Goal: Check status: Check status

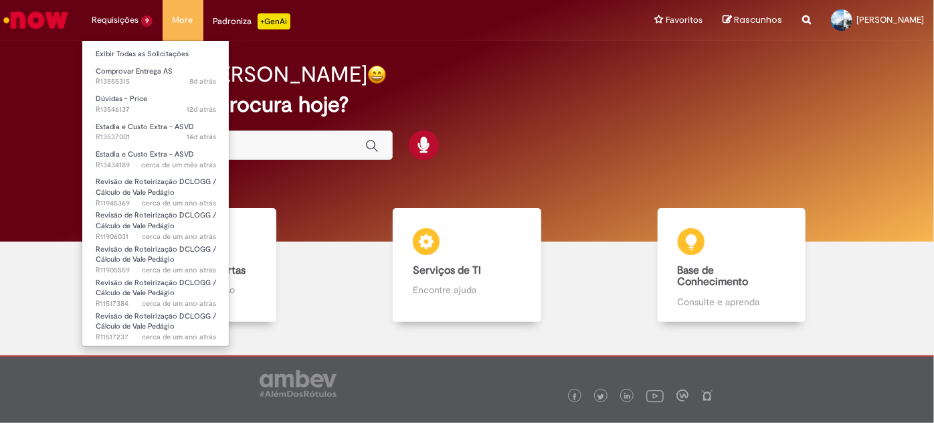
click at [129, 27] on li "Requisições 9 Exibir Todas as Solicitações Comprovar Entrega AS 8d atrás 8 dias…" at bounding box center [122, 20] width 81 height 40
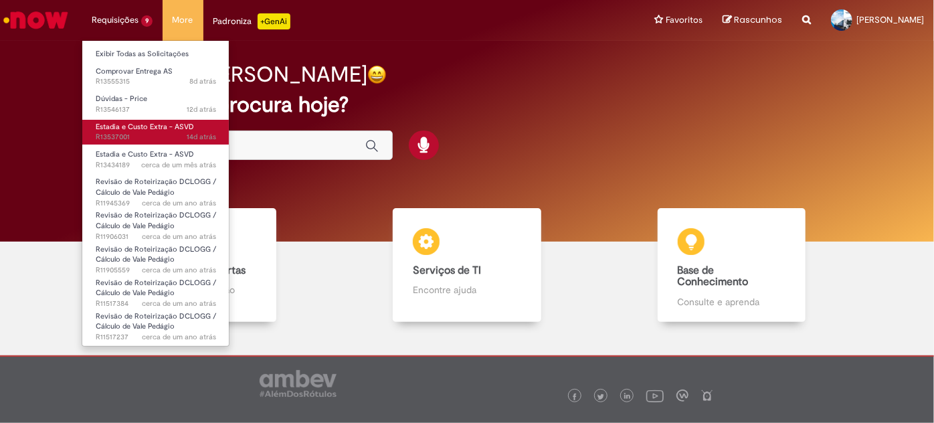
click at [128, 136] on span "14d atrás 14 dias atrás R13537001" at bounding box center [156, 137] width 120 height 11
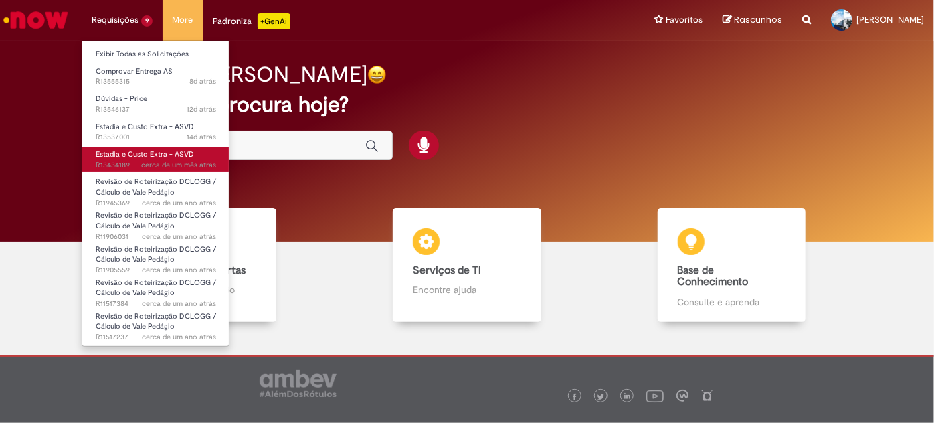
click at [128, 158] on span "Estadia e Custo Extra - ASVD" at bounding box center [145, 154] width 98 height 10
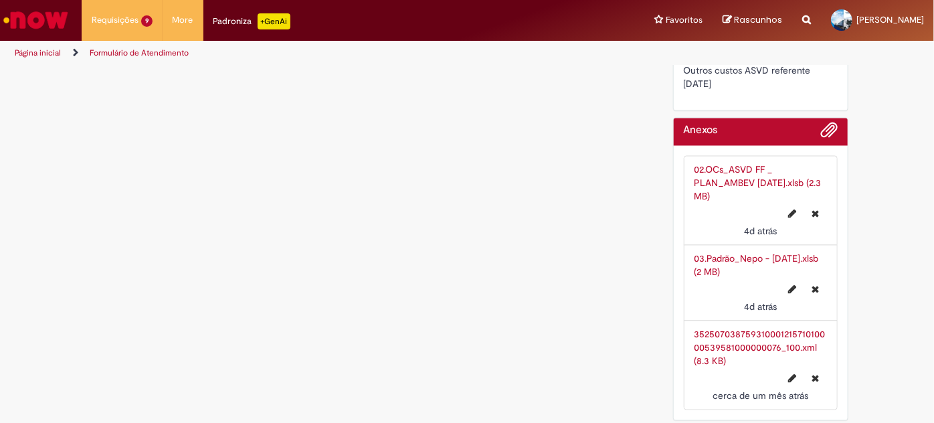
scroll to position [1257, 0]
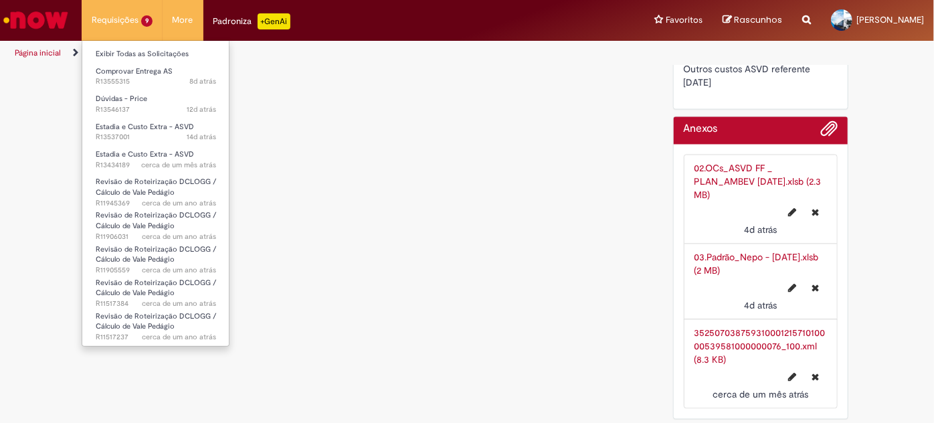
click at [134, 19] on li "Requisições 9 Exibir Todas as Solicitações Comprovar Entrega AS 8d atrás 8 dias…" at bounding box center [122, 20] width 81 height 40
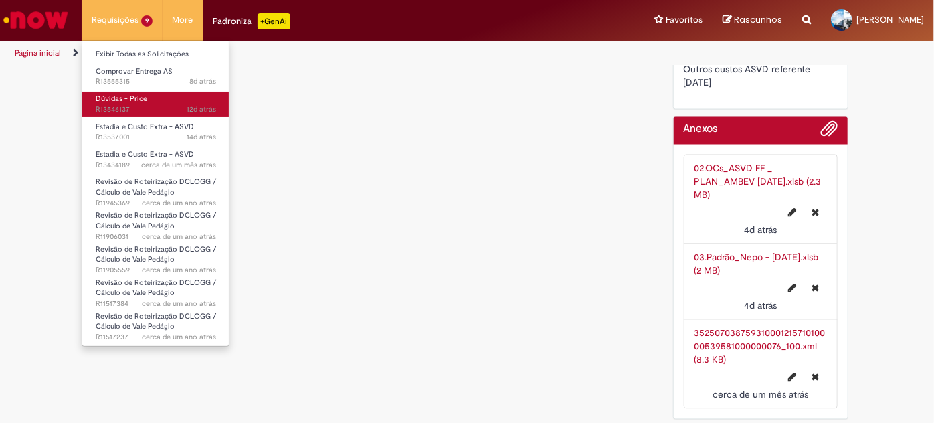
click at [126, 100] on span "Dúvidas - Price" at bounding box center [122, 99] width 52 height 10
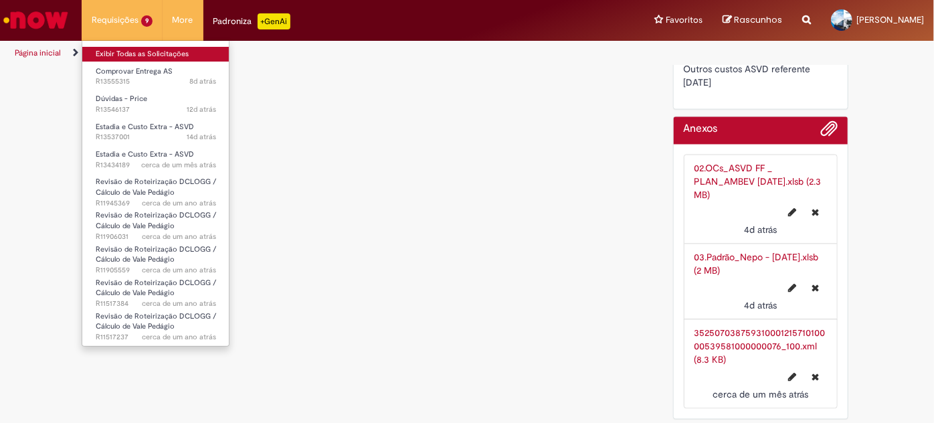
click at [145, 50] on link "Exibir Todas as Solicitações" at bounding box center [155, 54] width 147 height 15
